Goal: Task Accomplishment & Management: Manage account settings

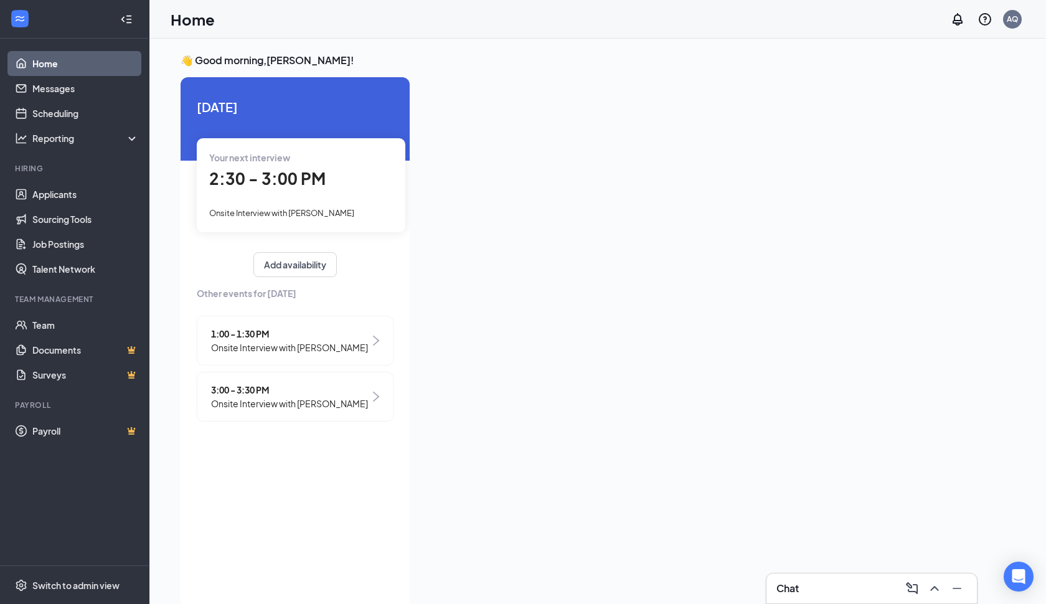
click at [313, 211] on span "Onsite Interview with [PERSON_NAME]" at bounding box center [281, 213] width 145 height 10
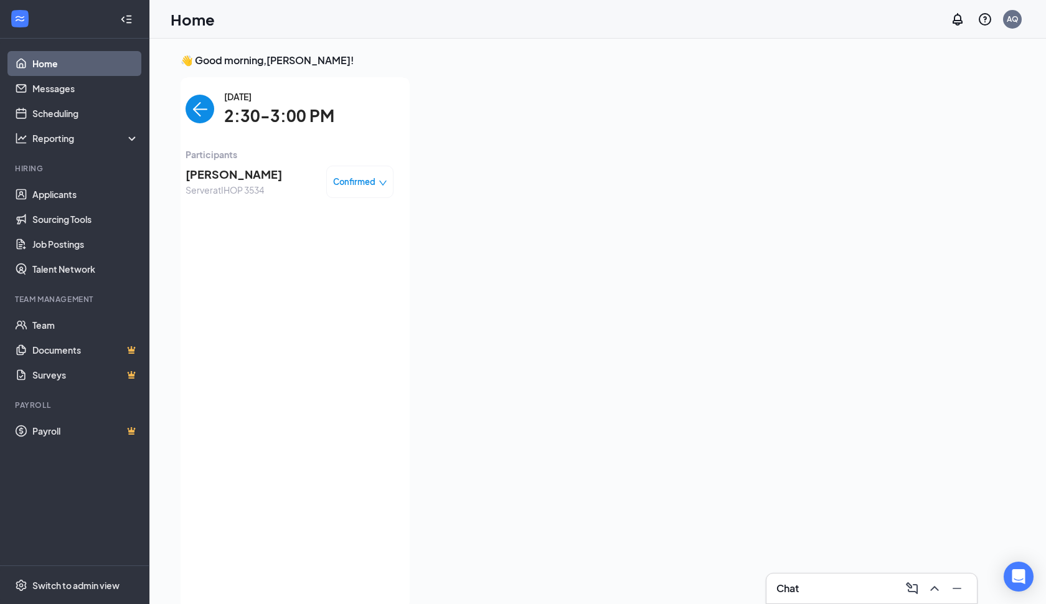
scroll to position [5, 0]
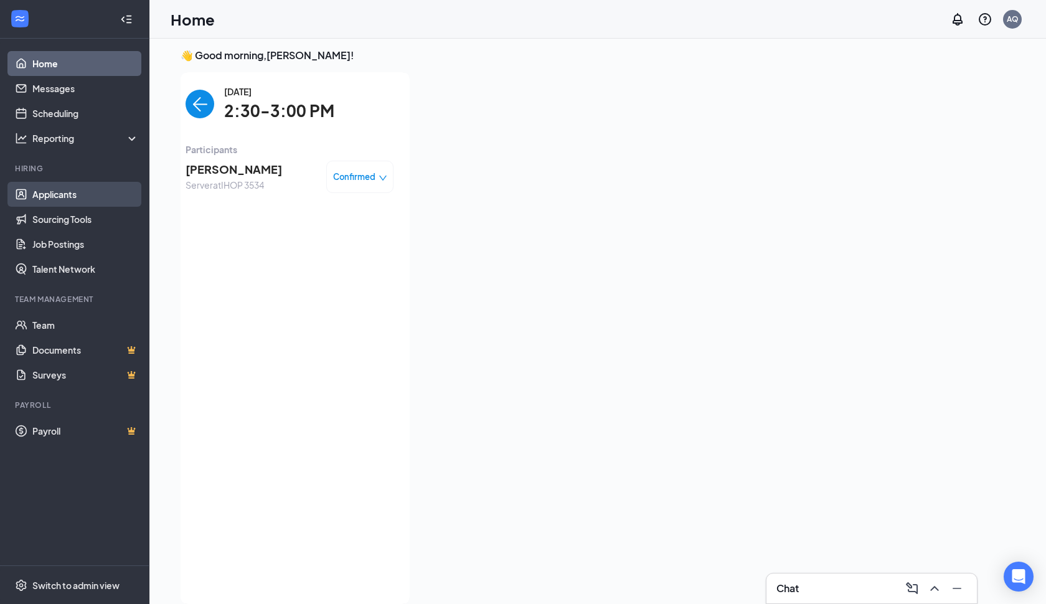
click at [55, 197] on link "Applicants" at bounding box center [85, 194] width 106 height 25
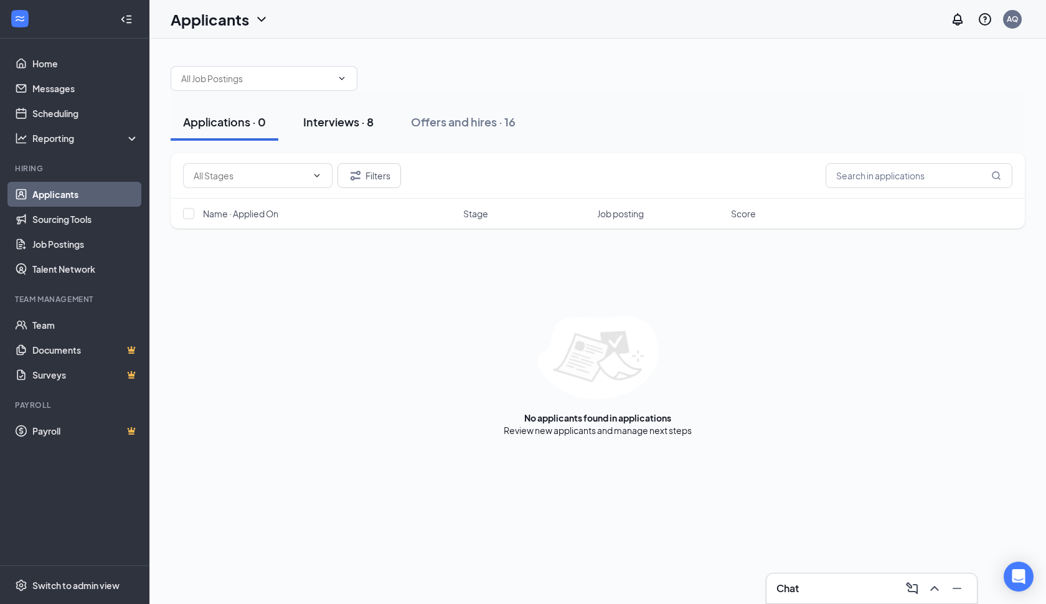
click at [337, 121] on div "Interviews · 8" at bounding box center [338, 122] width 70 height 16
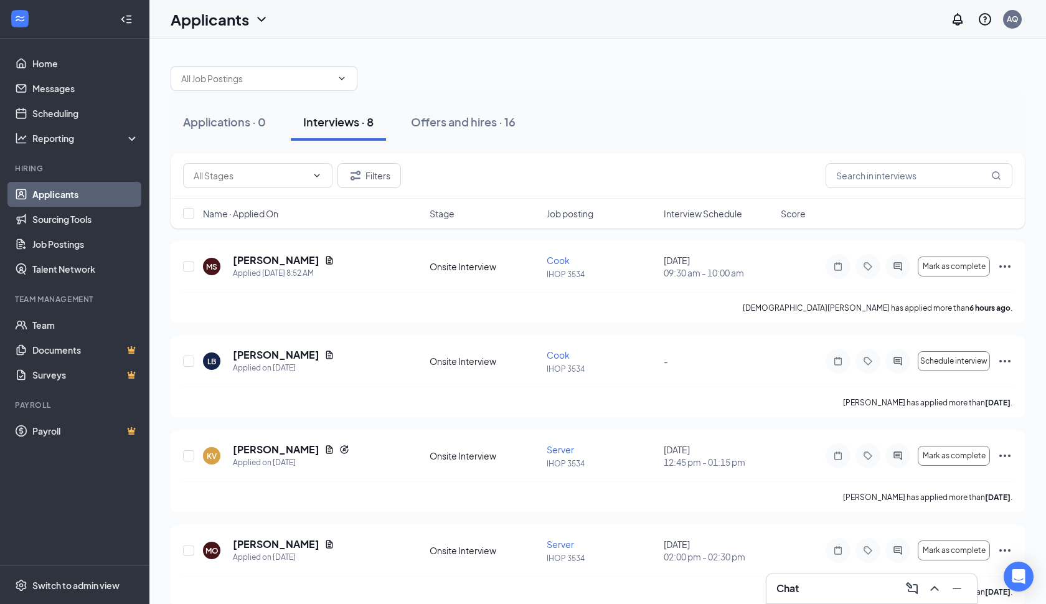
click at [706, 209] on span "Interview Schedule" at bounding box center [702, 213] width 78 height 12
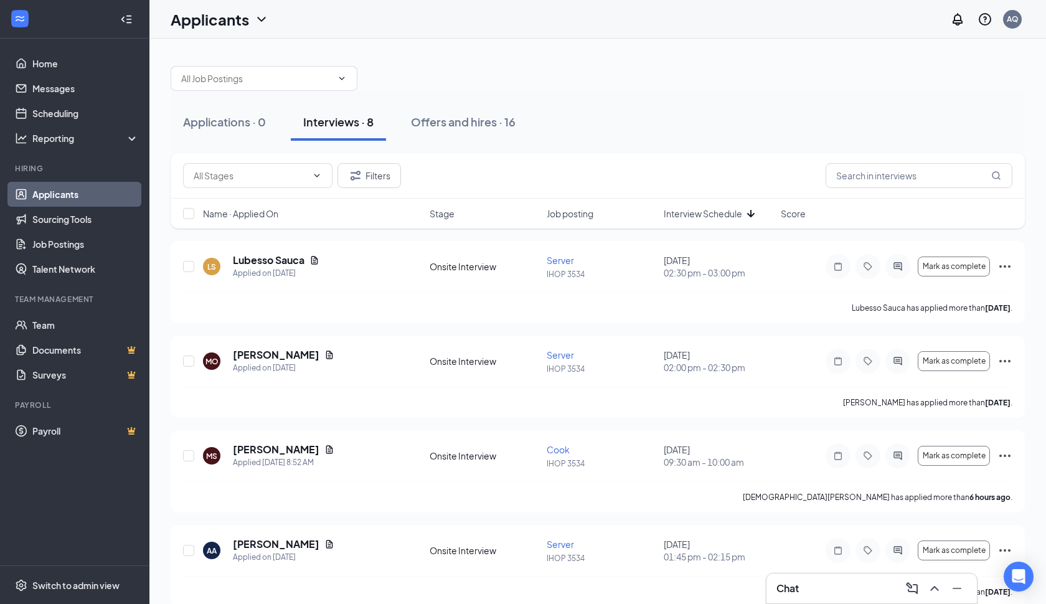
click at [706, 209] on span "Interview Schedule" at bounding box center [702, 213] width 78 height 12
click at [324, 262] on icon "Document" at bounding box center [329, 260] width 10 height 10
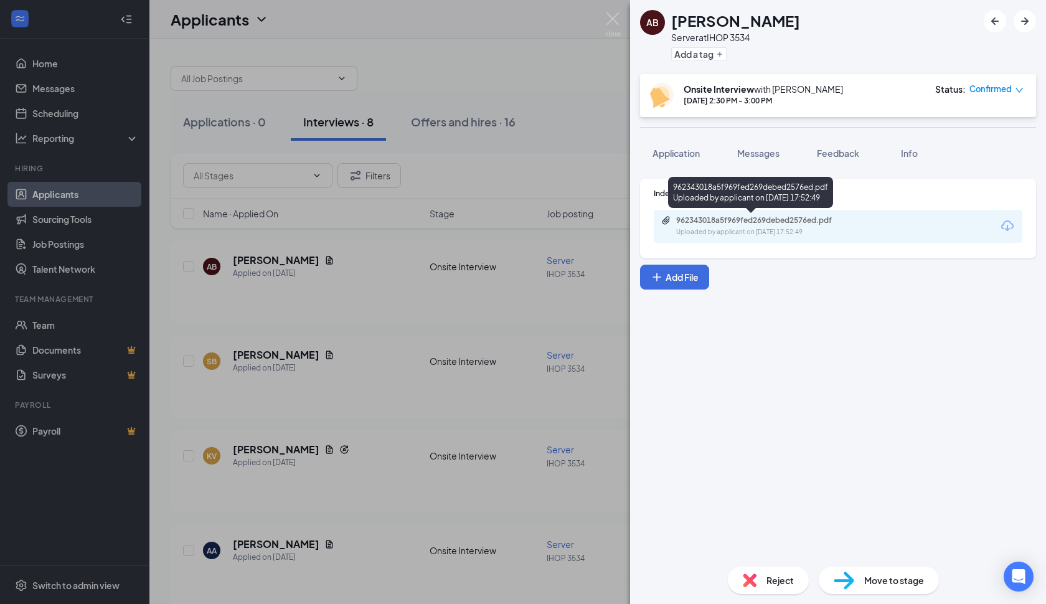
click at [752, 228] on div "Uploaded by applicant on [DATE] 17:52:49" at bounding box center [769, 232] width 187 height 10
